Goal: Register for event/course

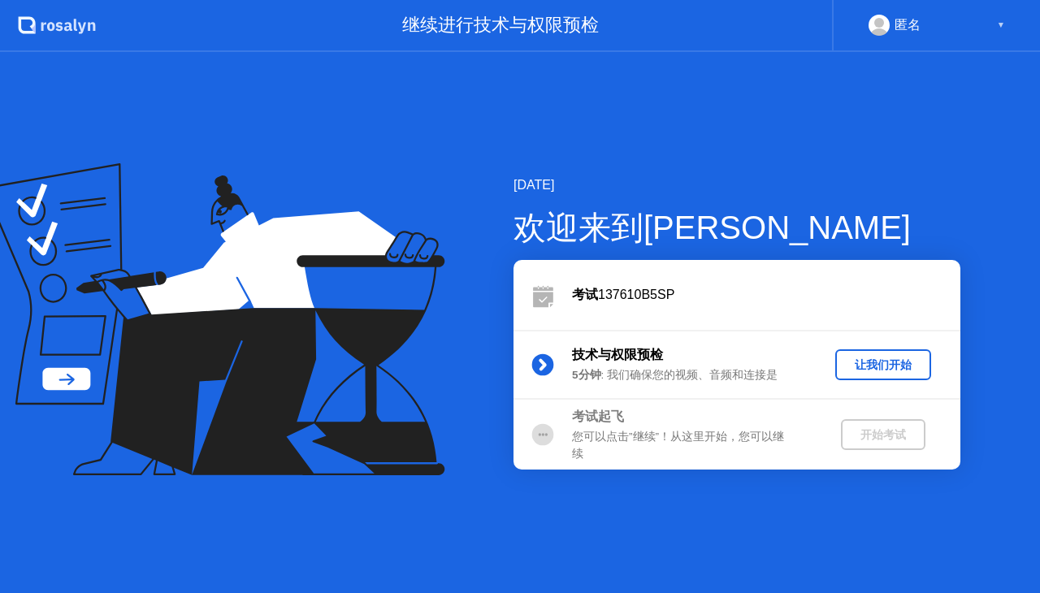
click at [877, 371] on div "让我们开始" at bounding box center [883, 364] width 83 height 15
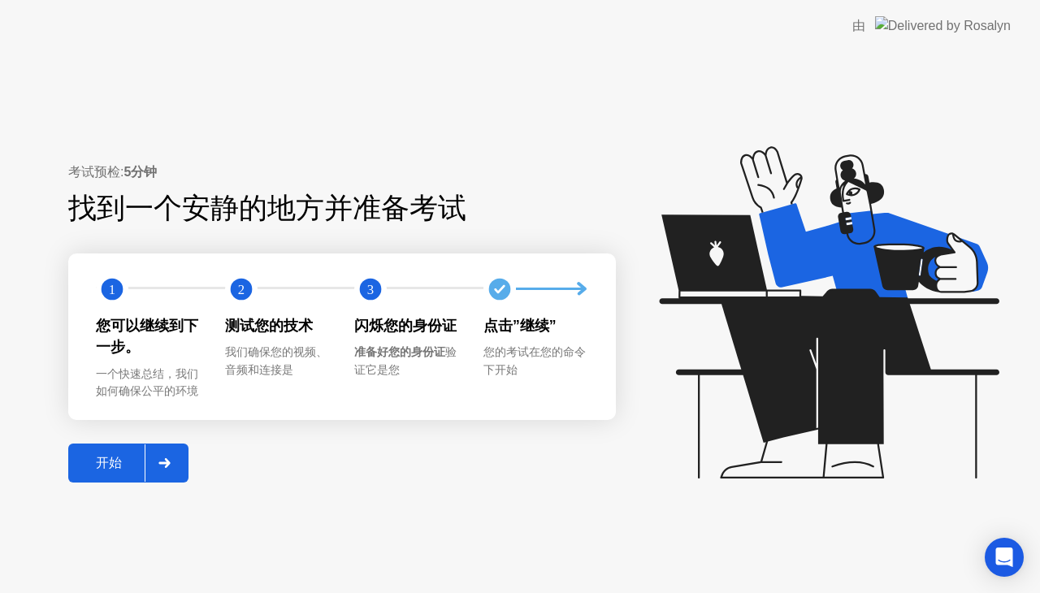
click at [103, 472] on div "开始" at bounding box center [108, 463] width 71 height 17
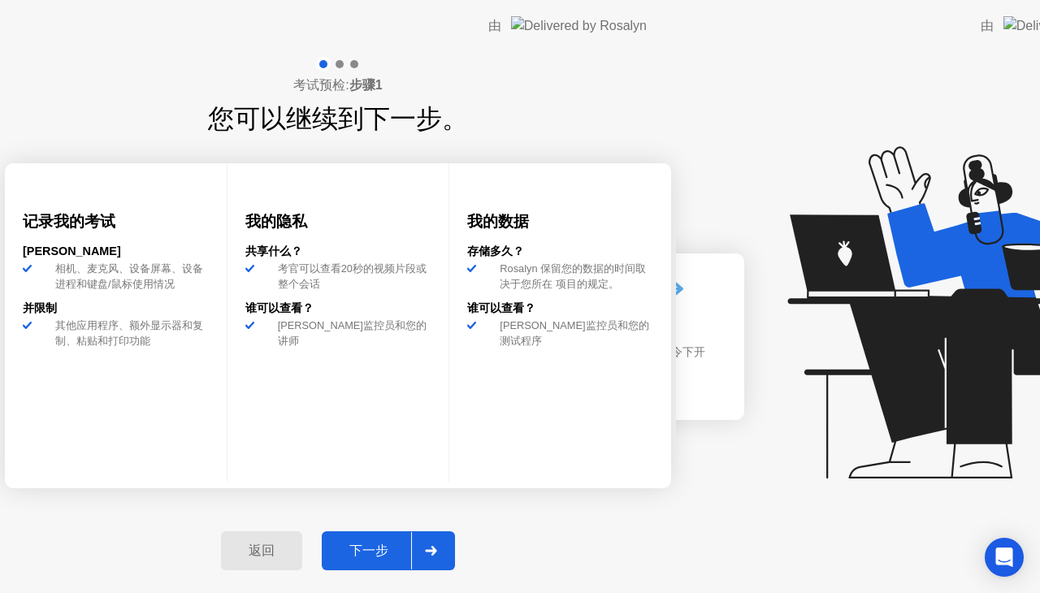
drag, startPoint x: 103, startPoint y: 472, endPoint x: 370, endPoint y: 286, distance: 325.7
click at [370, 286] on div "考试预检: 步骤1 您可以继续到下一步。 记录我的考试 [PERSON_NAME]从 相机、麦克风、设备屏幕、设备进程和键盘/鼠标使用情况 并限制 其他应用程…" at bounding box center [338, 322] width 676 height 541
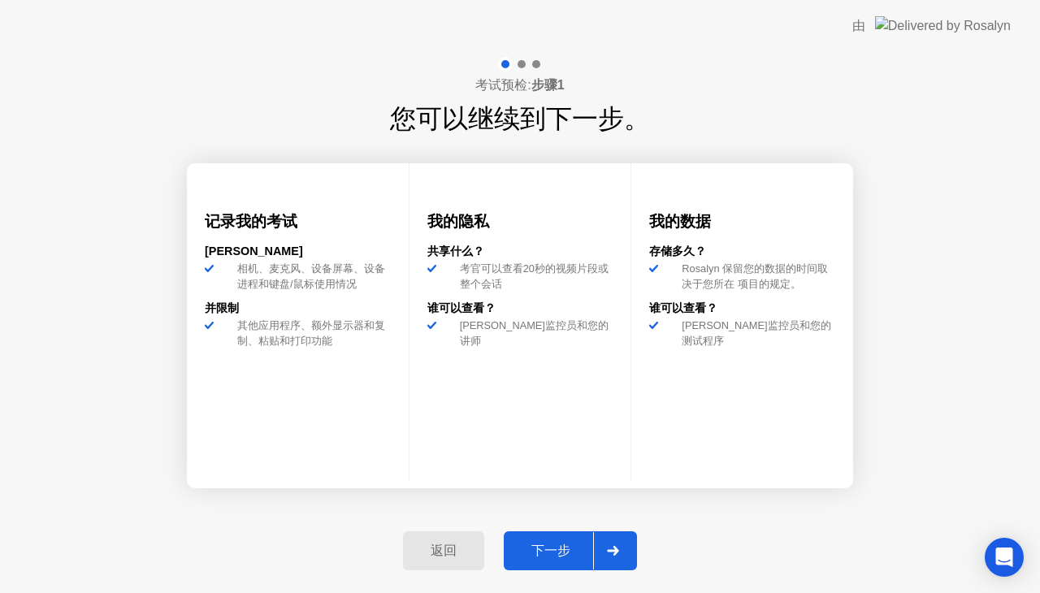
click at [547, 543] on div "下一步" at bounding box center [551, 551] width 84 height 17
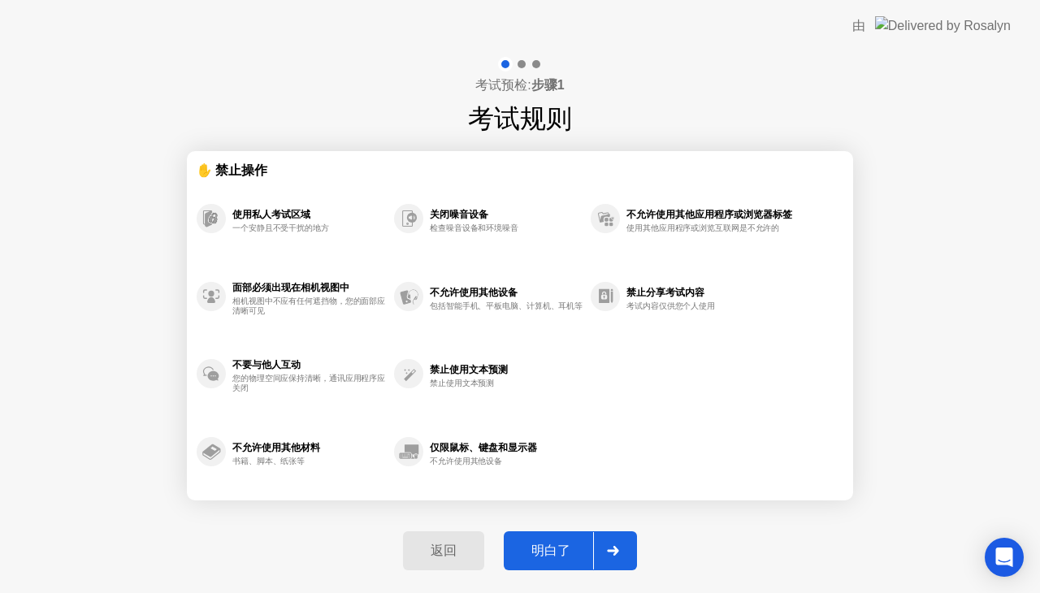
click at [527, 531] on button "明白了" at bounding box center [570, 550] width 133 height 39
select select "**********"
select select "*******"
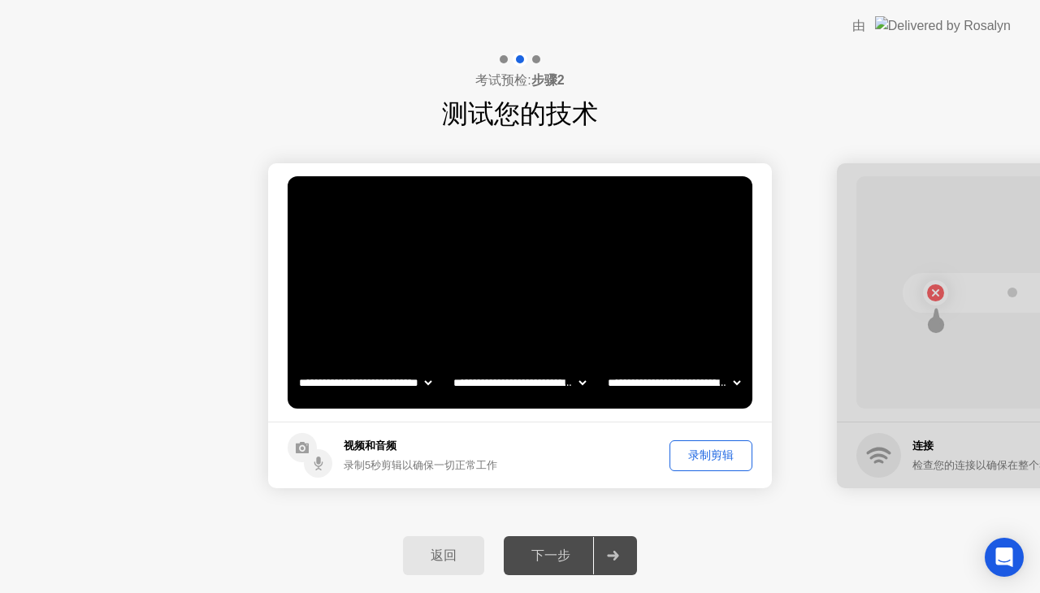
click at [721, 470] on button "录制剪辑" at bounding box center [710, 455] width 83 height 31
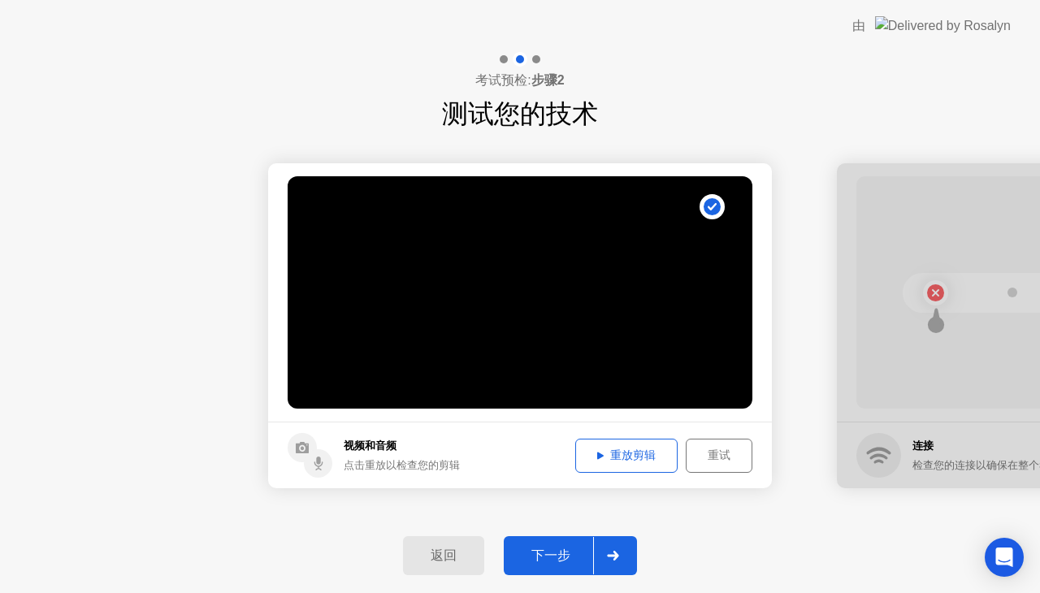
click at [592, 565] on div "下一步" at bounding box center [551, 556] width 84 height 17
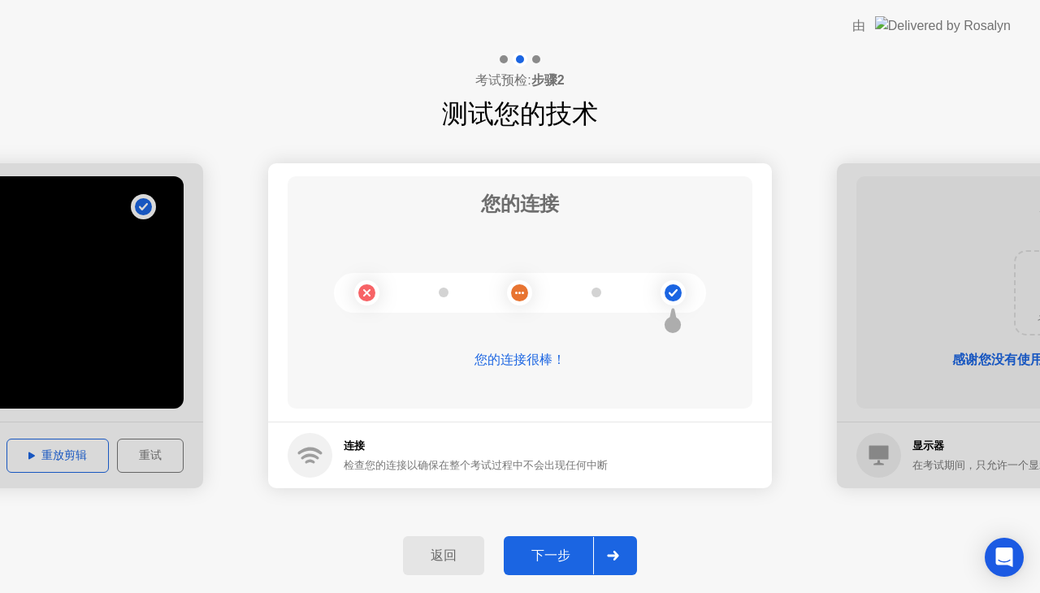
click at [557, 562] on div "下一步" at bounding box center [551, 556] width 84 height 17
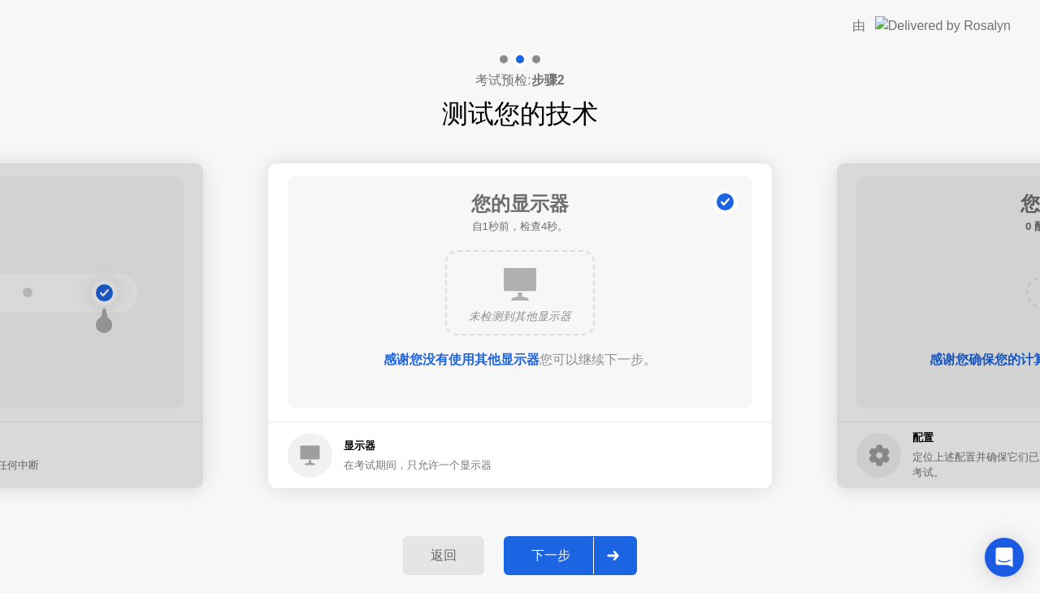
click at [579, 553] on div "下一步" at bounding box center [551, 556] width 84 height 17
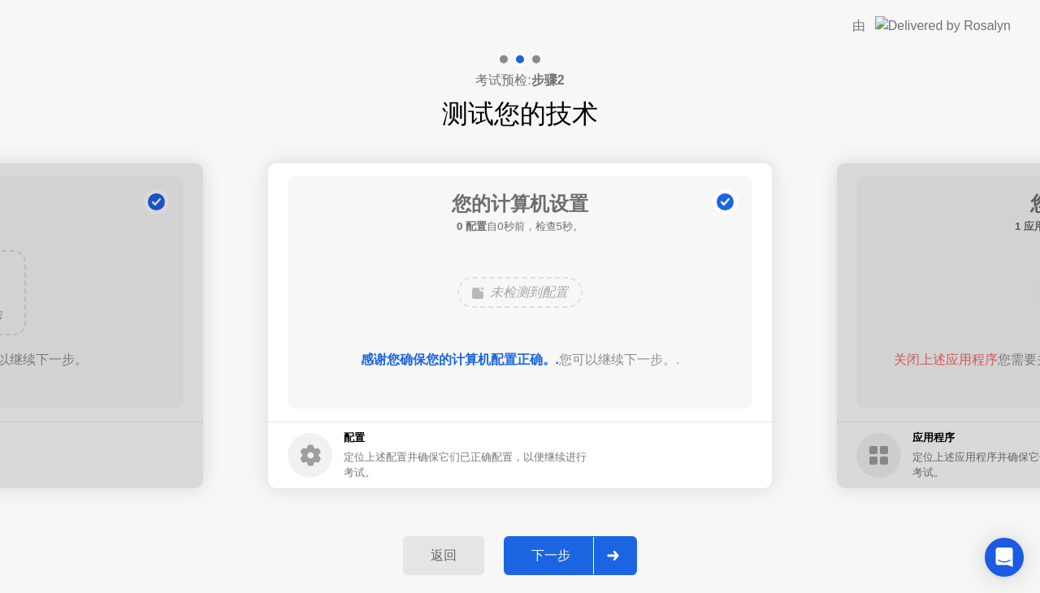
click at [579, 548] on div "下一步" at bounding box center [551, 556] width 84 height 17
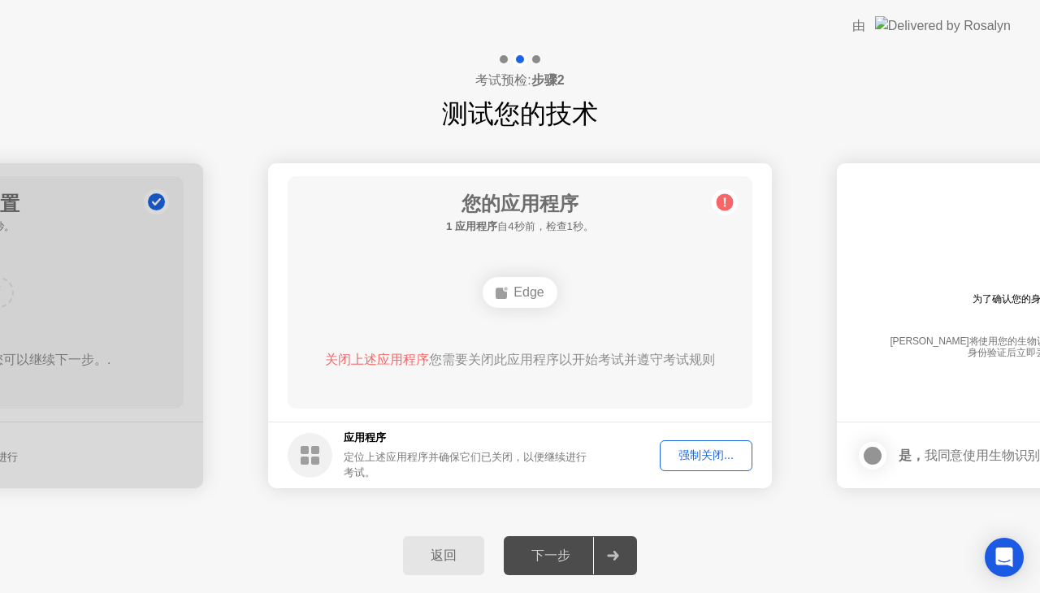
click at [614, 555] on icon at bounding box center [612, 556] width 11 height 10
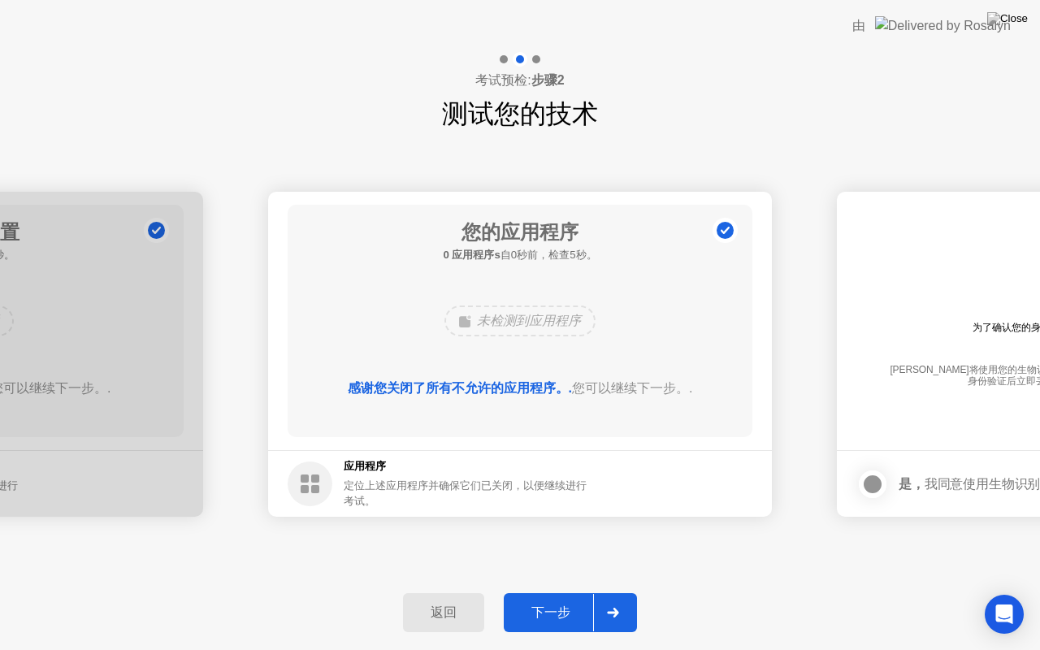
click at [557, 592] on button "下一步" at bounding box center [570, 612] width 133 height 39
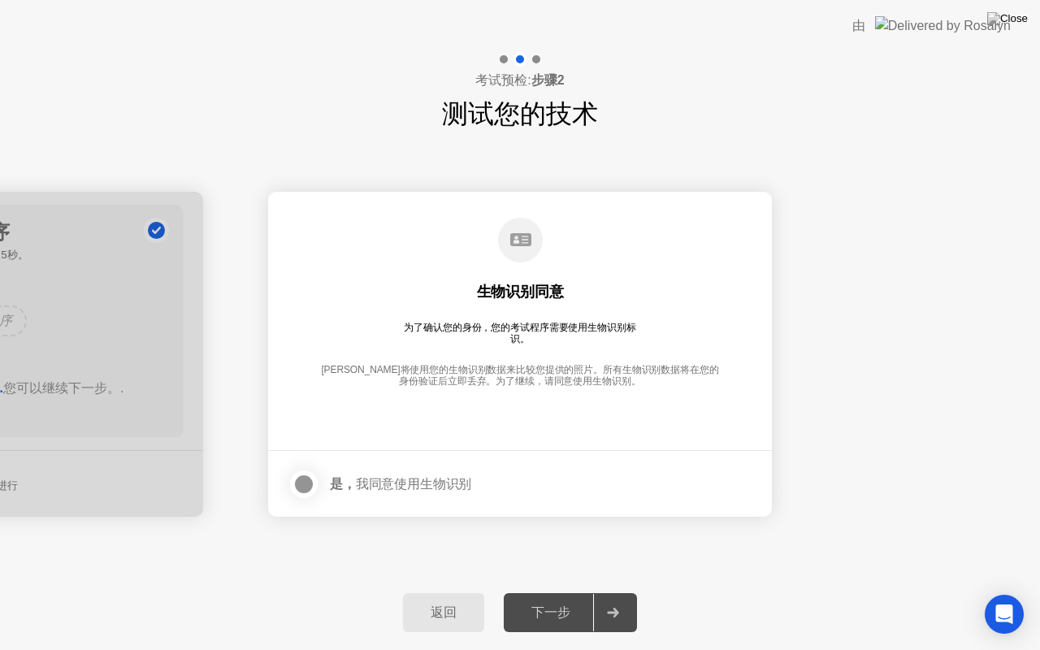
click at [288, 488] on label at bounding box center [309, 484] width 42 height 32
click at [604, 592] on div at bounding box center [612, 612] width 39 height 37
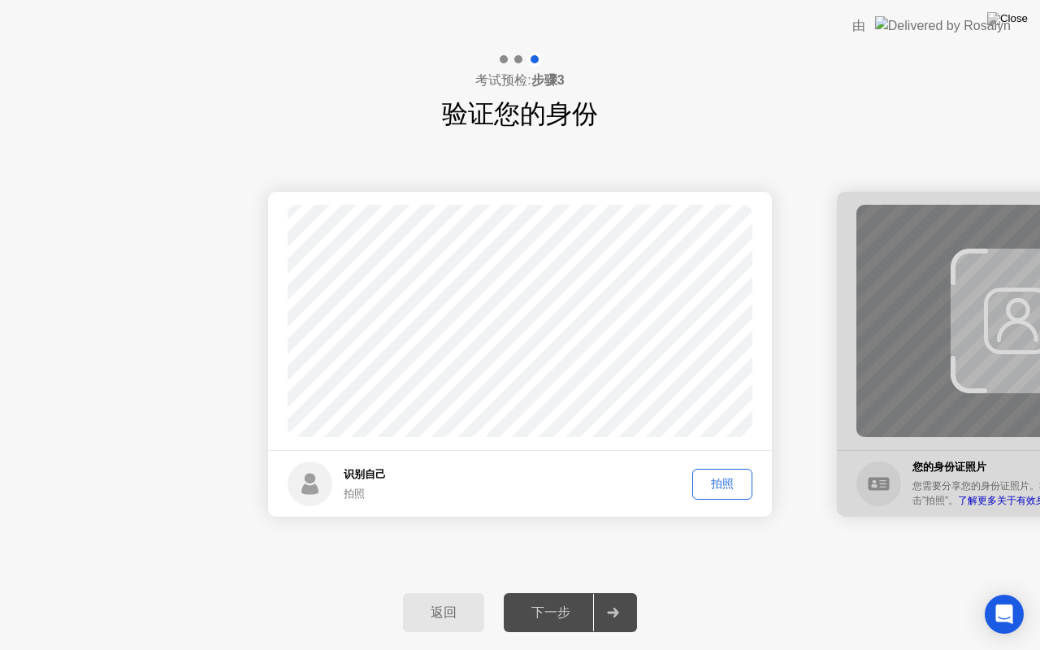
click at [740, 490] on div "拍照" at bounding box center [722, 483] width 49 height 15
click at [577, 592] on button "下一步" at bounding box center [570, 612] width 133 height 39
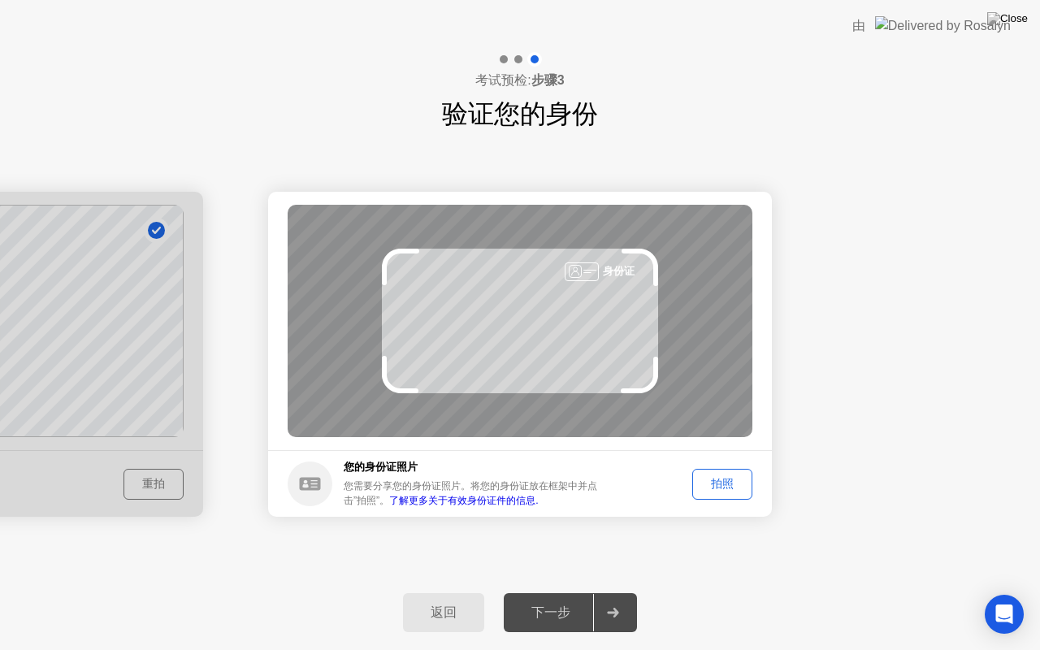
click at [737, 509] on footer "您的身份证照片 您需要分享您的身份证照片。将您的身份证放在框架中并点击”拍照”。 了解更多关于有效身份证件的信息. 拍照" at bounding box center [520, 483] width 504 height 67
click at [720, 485] on div "拍照" at bounding box center [722, 483] width 49 height 15
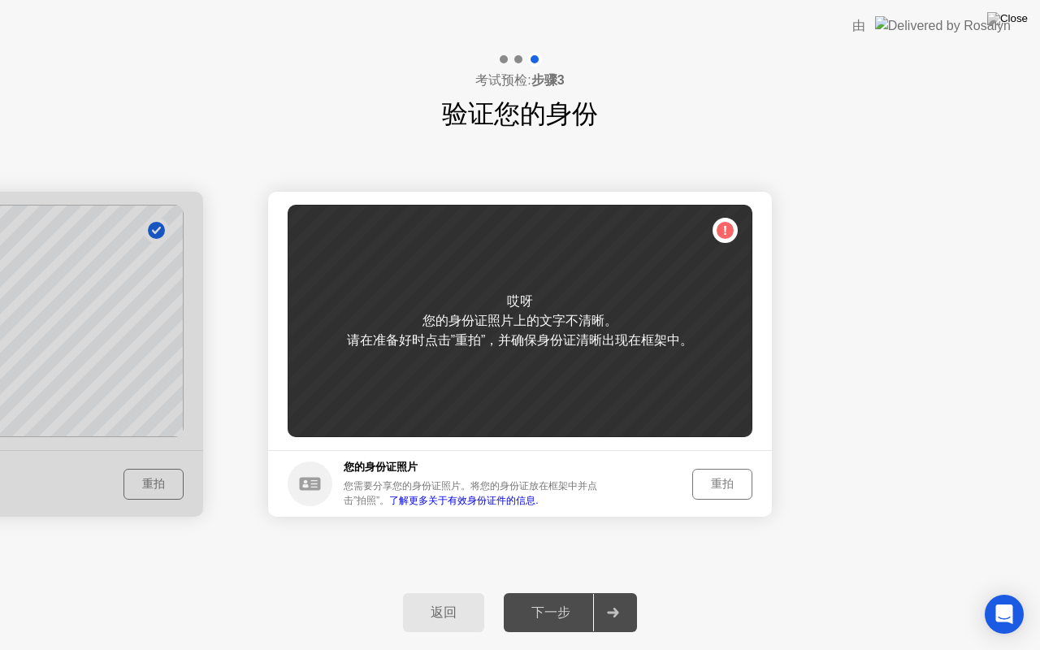
click at [724, 479] on div "重拍" at bounding box center [722, 483] width 49 height 15
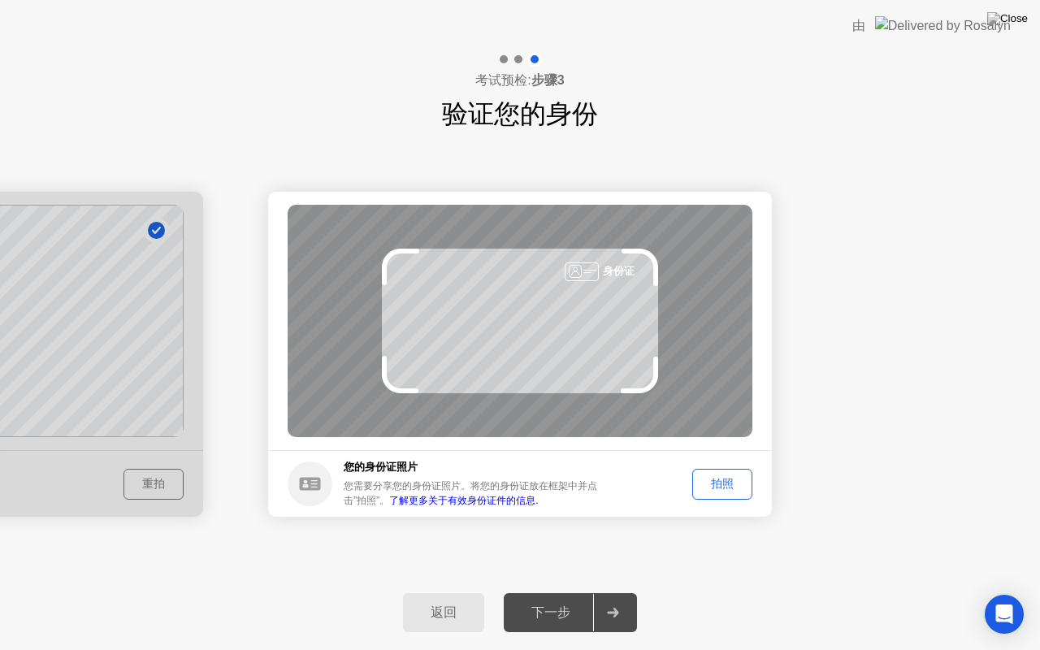
click at [738, 482] on div "拍照" at bounding box center [722, 483] width 49 height 15
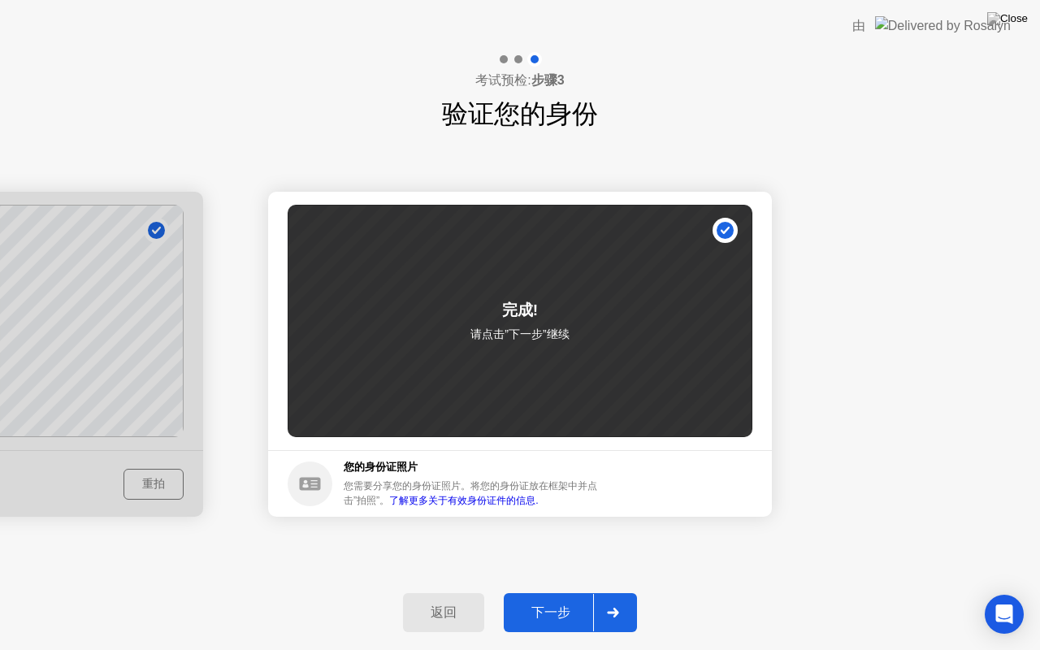
click at [532, 592] on button "下一步" at bounding box center [570, 612] width 133 height 39
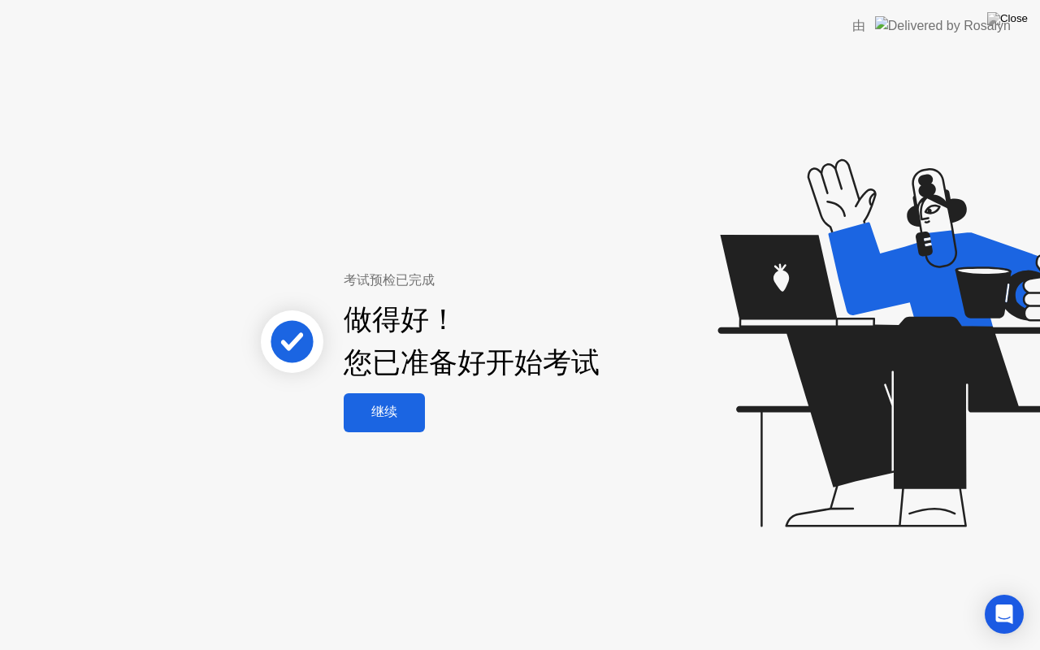
click at [386, 407] on div "继续" at bounding box center [384, 412] width 71 height 17
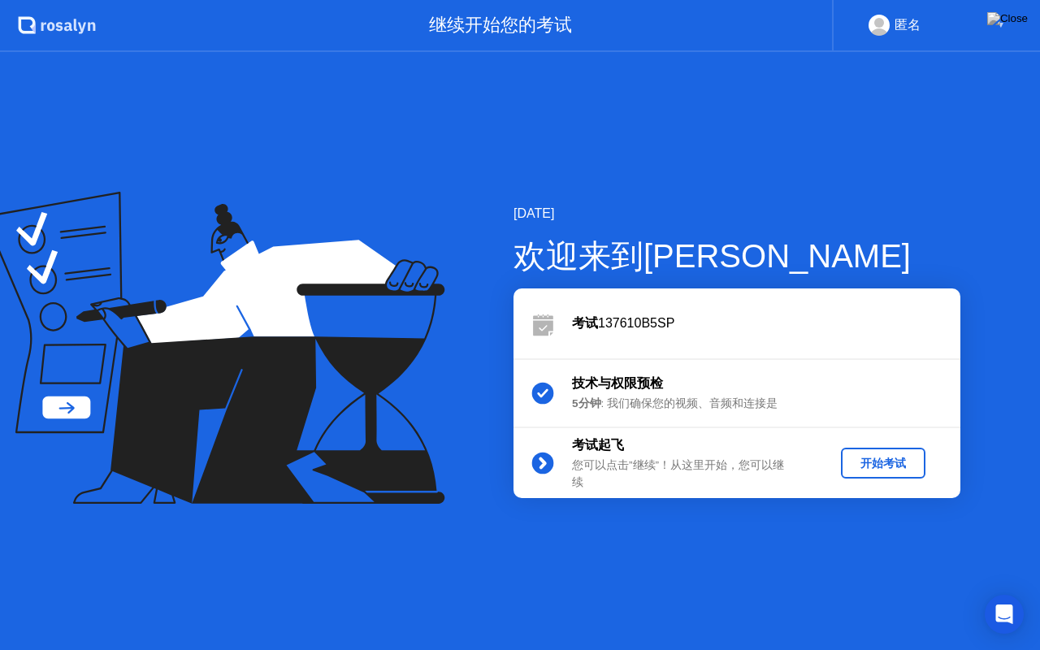
click at [874, 453] on button "开始考试" at bounding box center [883, 463] width 84 height 31
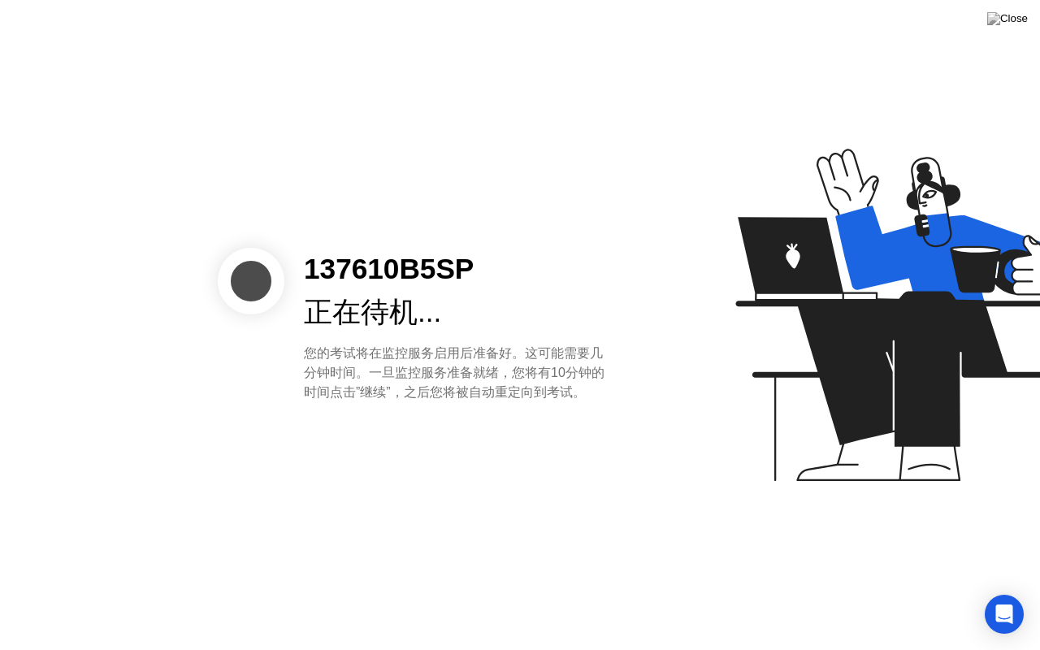
click at [461, 538] on div "137610B5SP 正在待机... 您的考试将在监控服务启用后准备好。这可能需要几分钟时间。一旦监控服务准备就绪，您将有10分钟的时间点击”继续”，之后您将…" at bounding box center [520, 325] width 1040 height 650
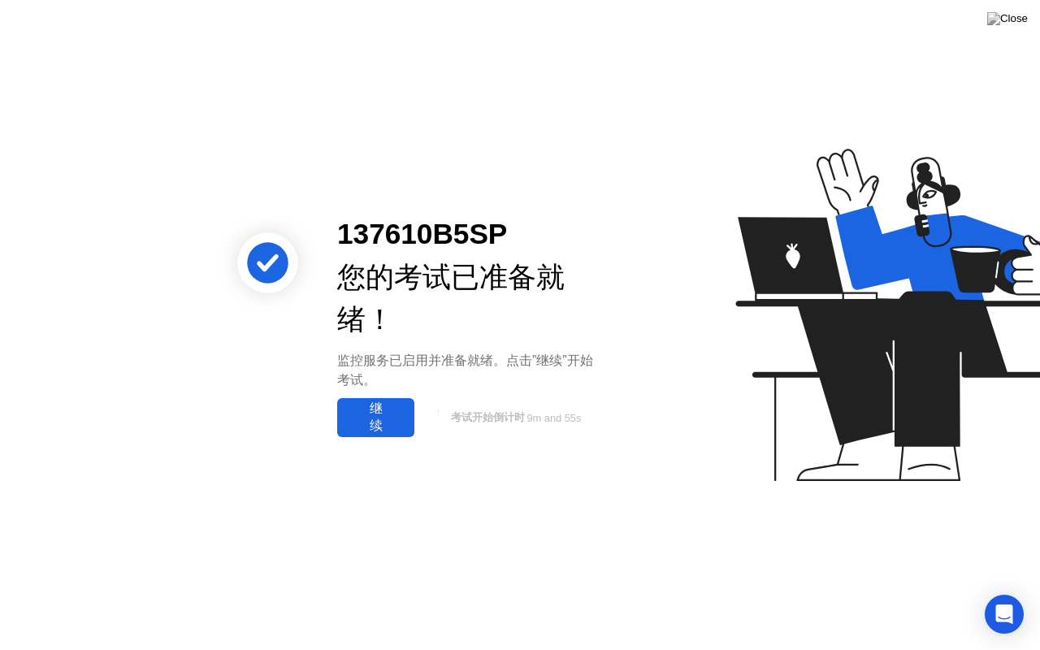
click at [404, 414] on div "继续" at bounding box center [375, 418] width 67 height 34
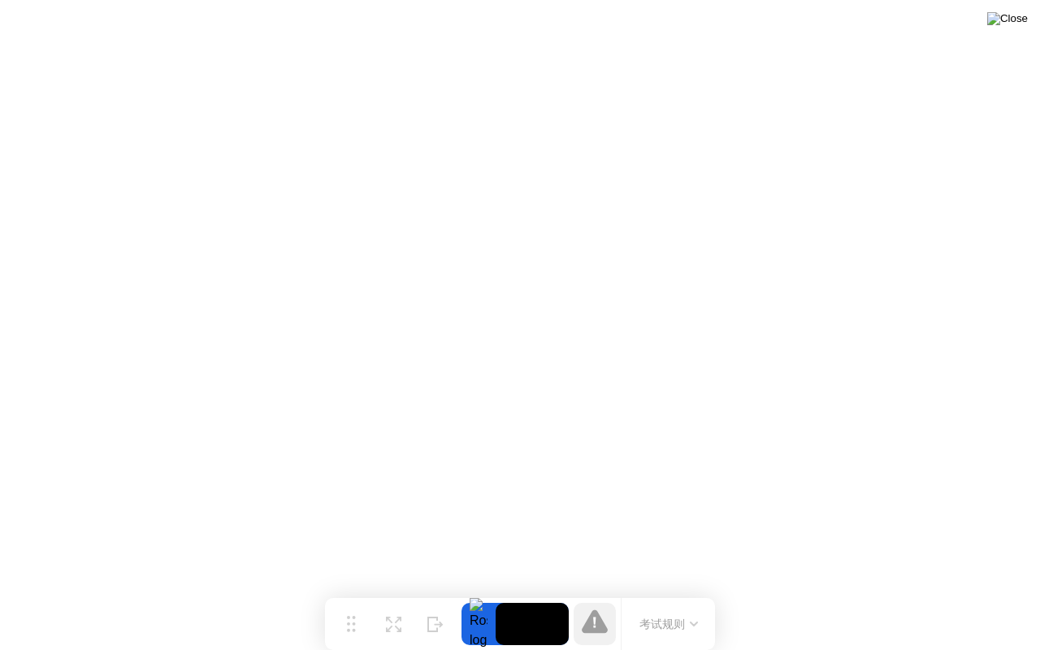
click at [1020, 25] on img at bounding box center [1007, 18] width 41 height 13
click at [1039, 592] on div at bounding box center [520, 650] width 1040 height 0
